Goal: Book appointment/travel/reservation

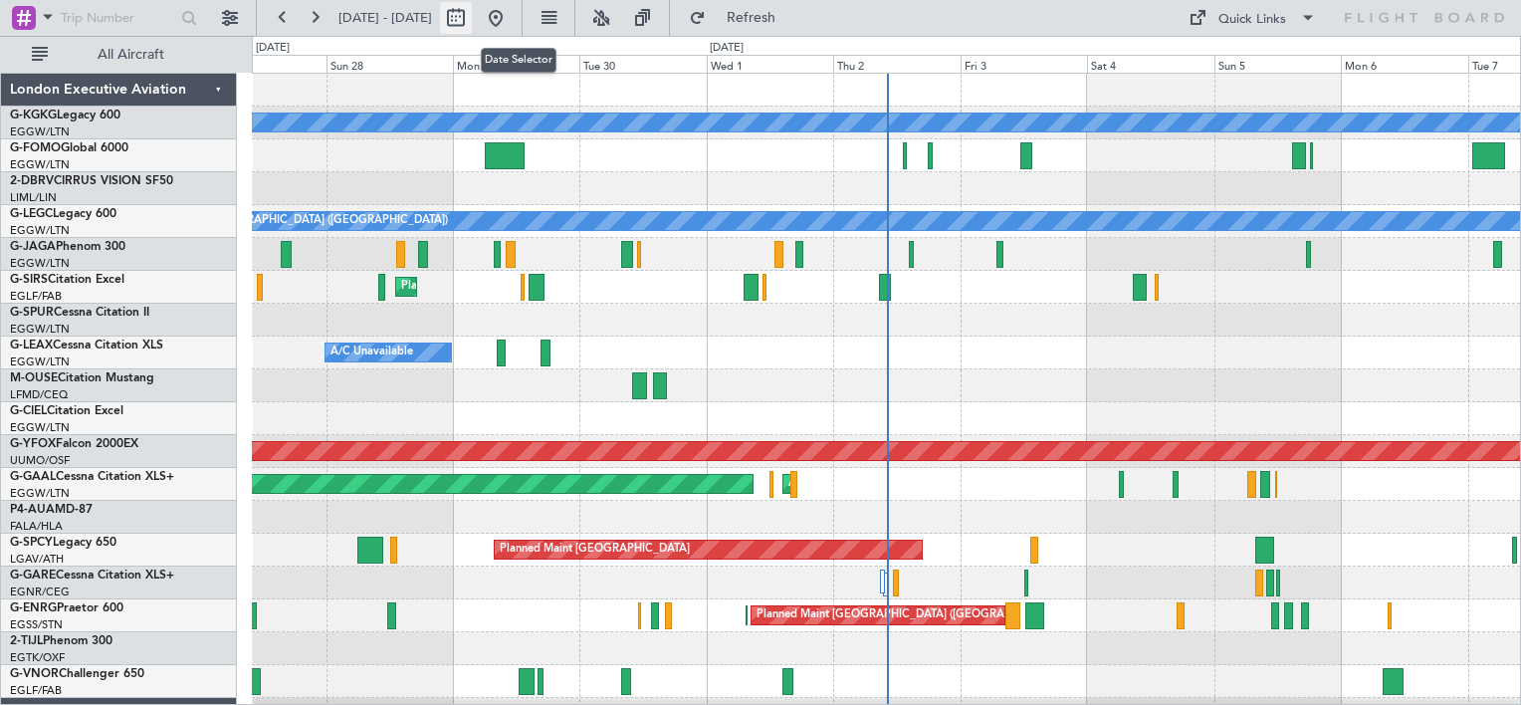
click at [472, 15] on button at bounding box center [456, 18] width 32 height 32
select select "9"
select select "2025"
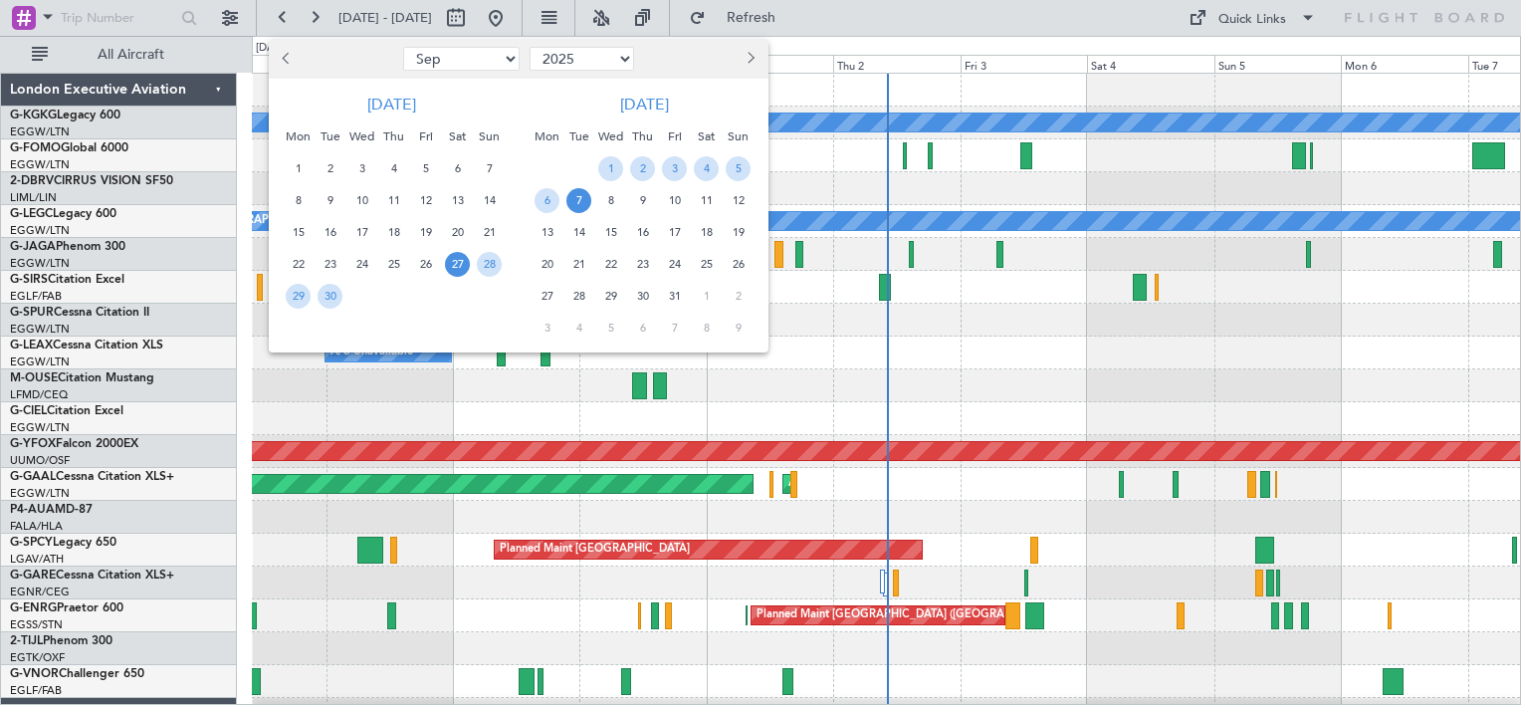
click at [281, 56] on button "Previous month" at bounding box center [288, 59] width 22 height 32
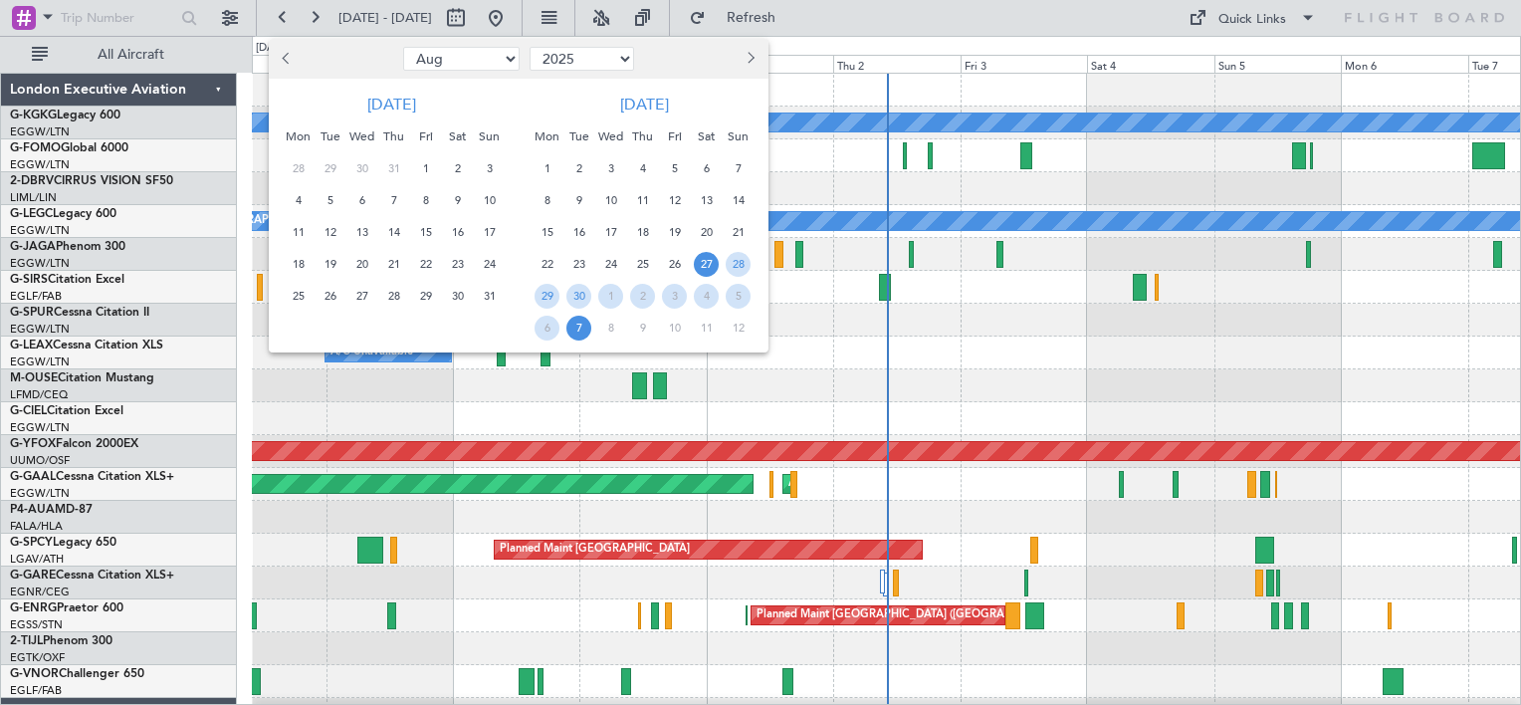
click at [281, 56] on button "Previous month" at bounding box center [288, 59] width 22 height 32
select select "7"
click at [487, 233] on span "20" at bounding box center [489, 232] width 25 height 25
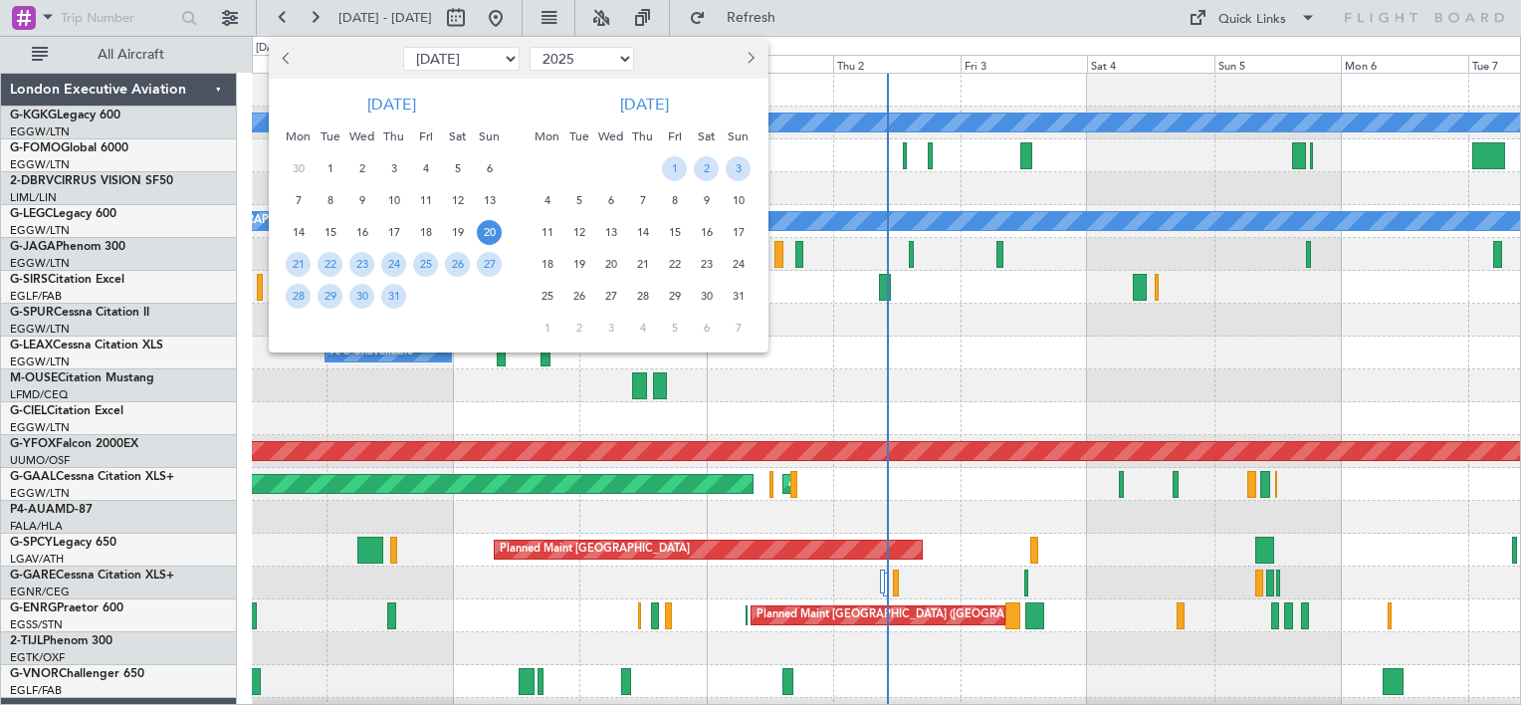
click at [487, 233] on span "20" at bounding box center [489, 232] width 25 height 25
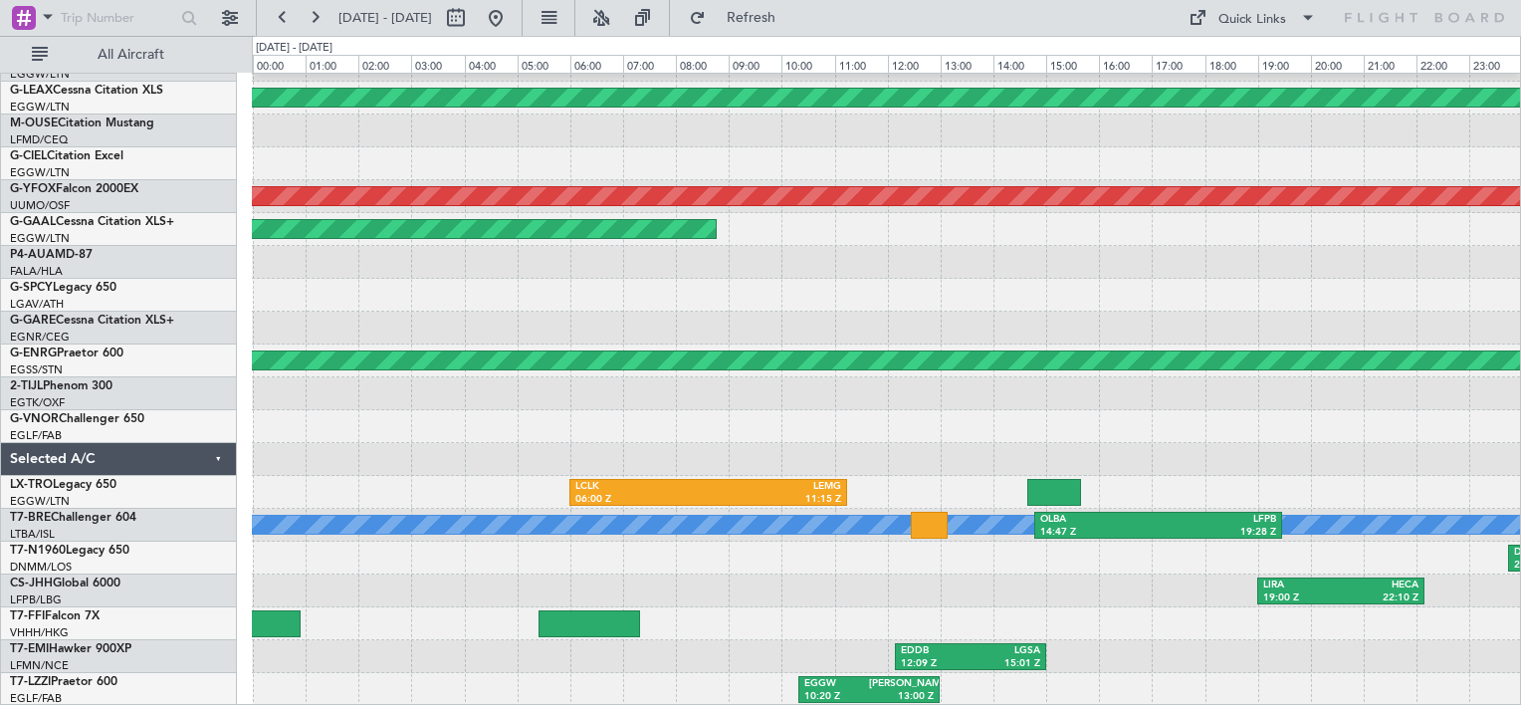
scroll to position [255, 0]
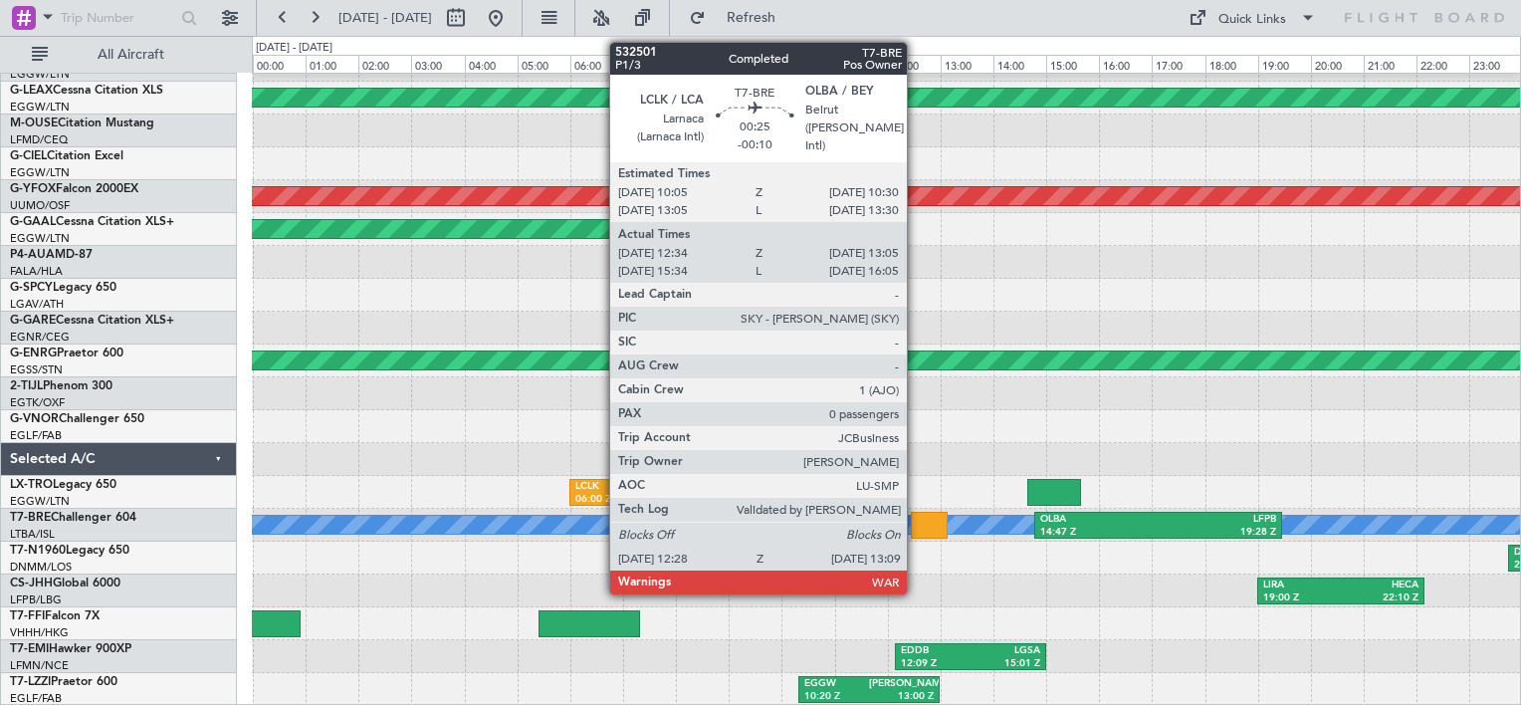
click at [916, 526] on div at bounding box center [929, 525] width 37 height 27
